Goal: Transaction & Acquisition: Purchase product/service

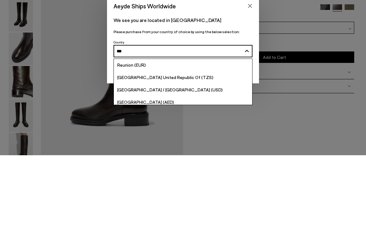
type input "****"
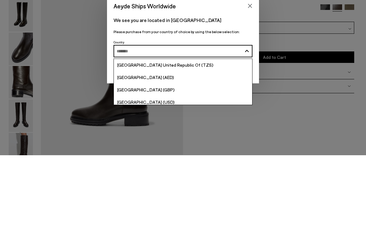
scroll to position [78, 0]
